Goal: Navigation & Orientation: Find specific page/section

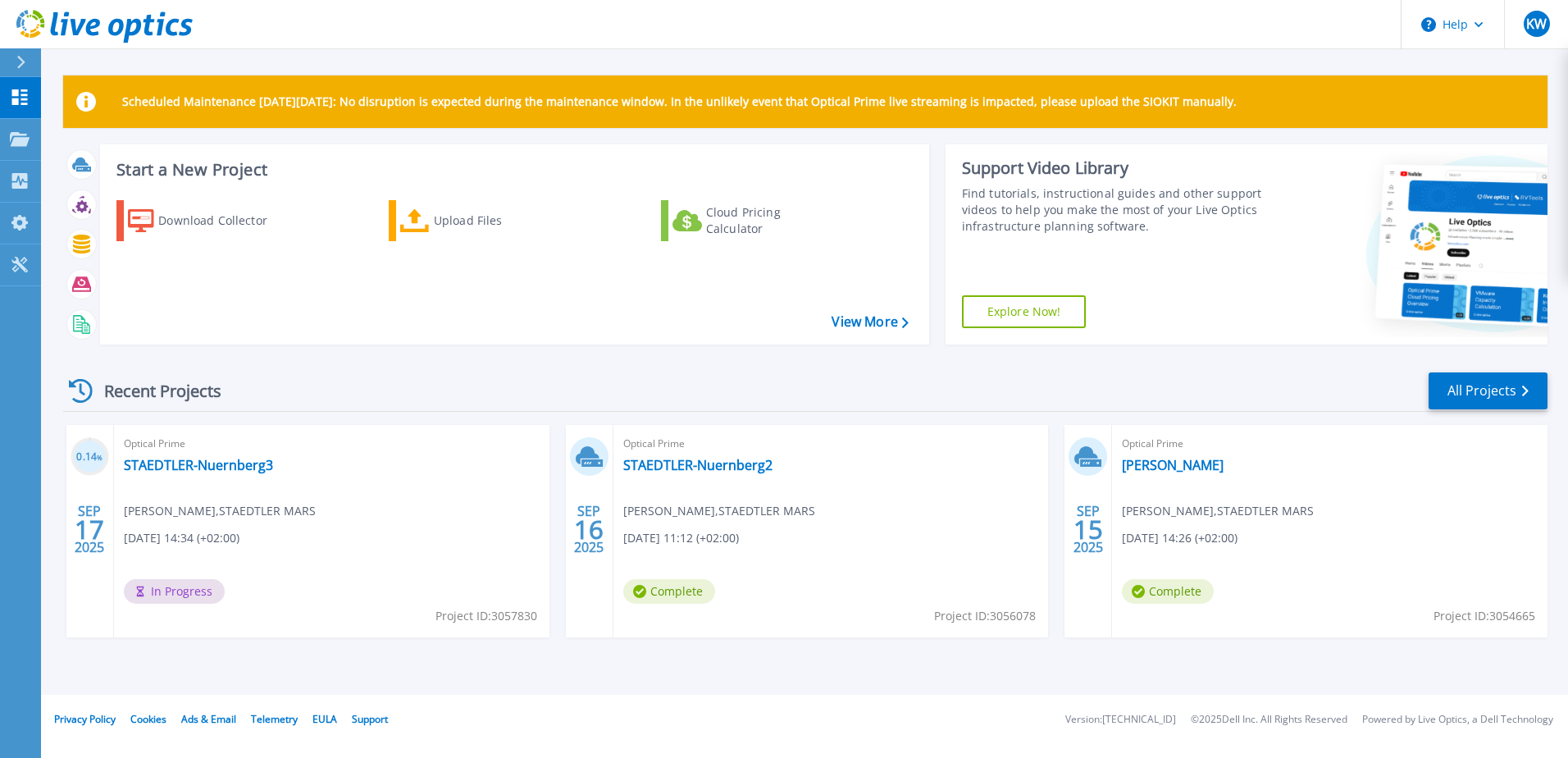
drag, startPoint x: 268, startPoint y: 539, endPoint x: 269, endPoint y: 528, distance: 11.5
click at [269, 528] on div "Optical Prime STAEDTLER-Nuernberg3 Klaus Weissenberger , STAEDTLER MARS 09/17/2…" at bounding box center [331, 531] width 435 height 212
click at [300, 535] on div "Optical Prime STAEDTLER-Nuernberg3 Klaus Weissenberger , STAEDTLER MARS 09/17/2…" at bounding box center [331, 531] width 435 height 212
